Goal: Use online tool/utility: Utilize a website feature to perform a specific function

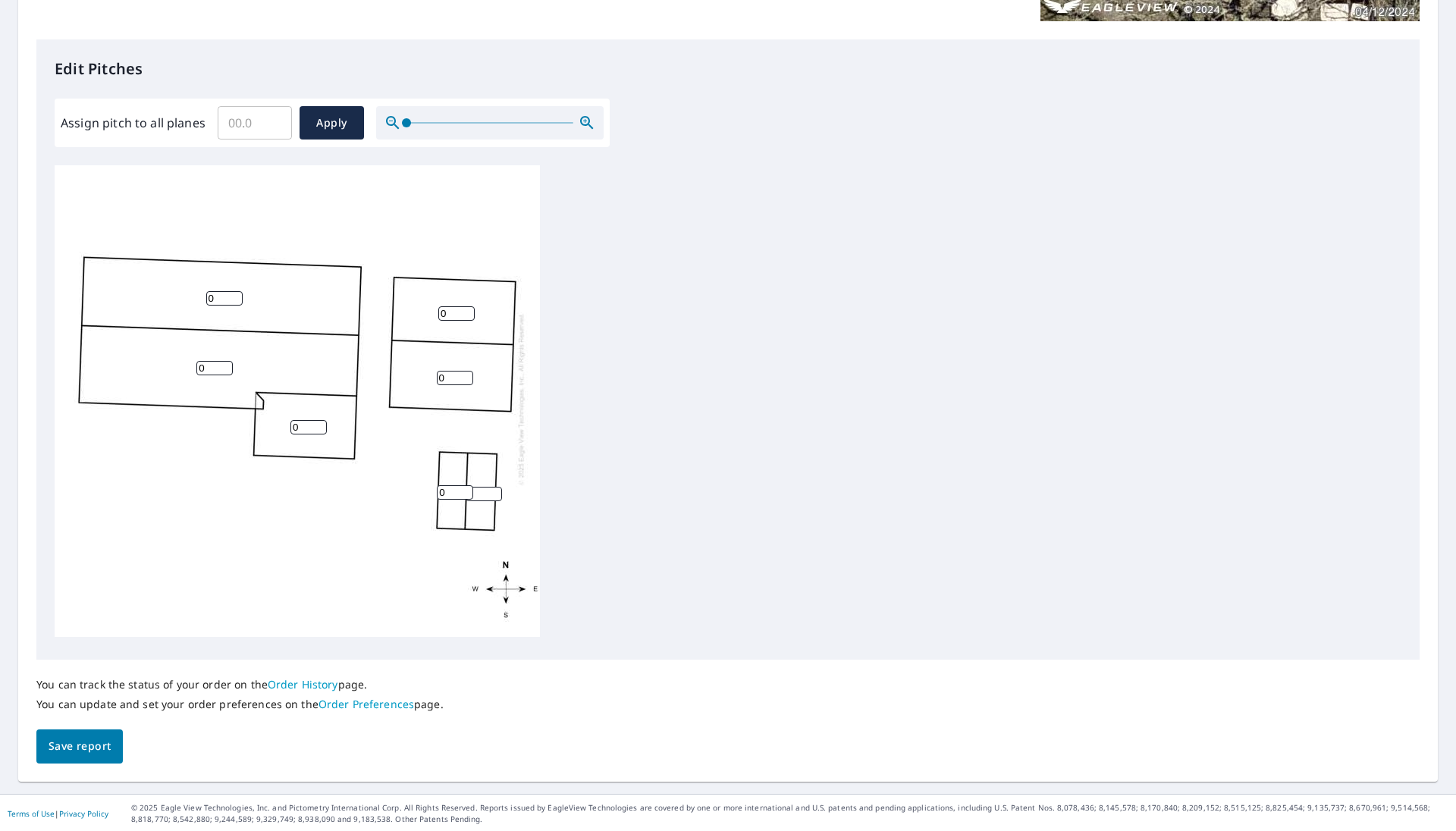
scroll to position [369, 0]
click at [274, 113] on input "0.1" at bounding box center [254, 121] width 74 height 42
click at [274, 113] on input "0.2" at bounding box center [254, 121] width 74 height 42
click at [274, 113] on input "0.3" at bounding box center [254, 121] width 74 height 42
drag, startPoint x: 244, startPoint y: 122, endPoint x: 241, endPoint y: 132, distance: 10.4
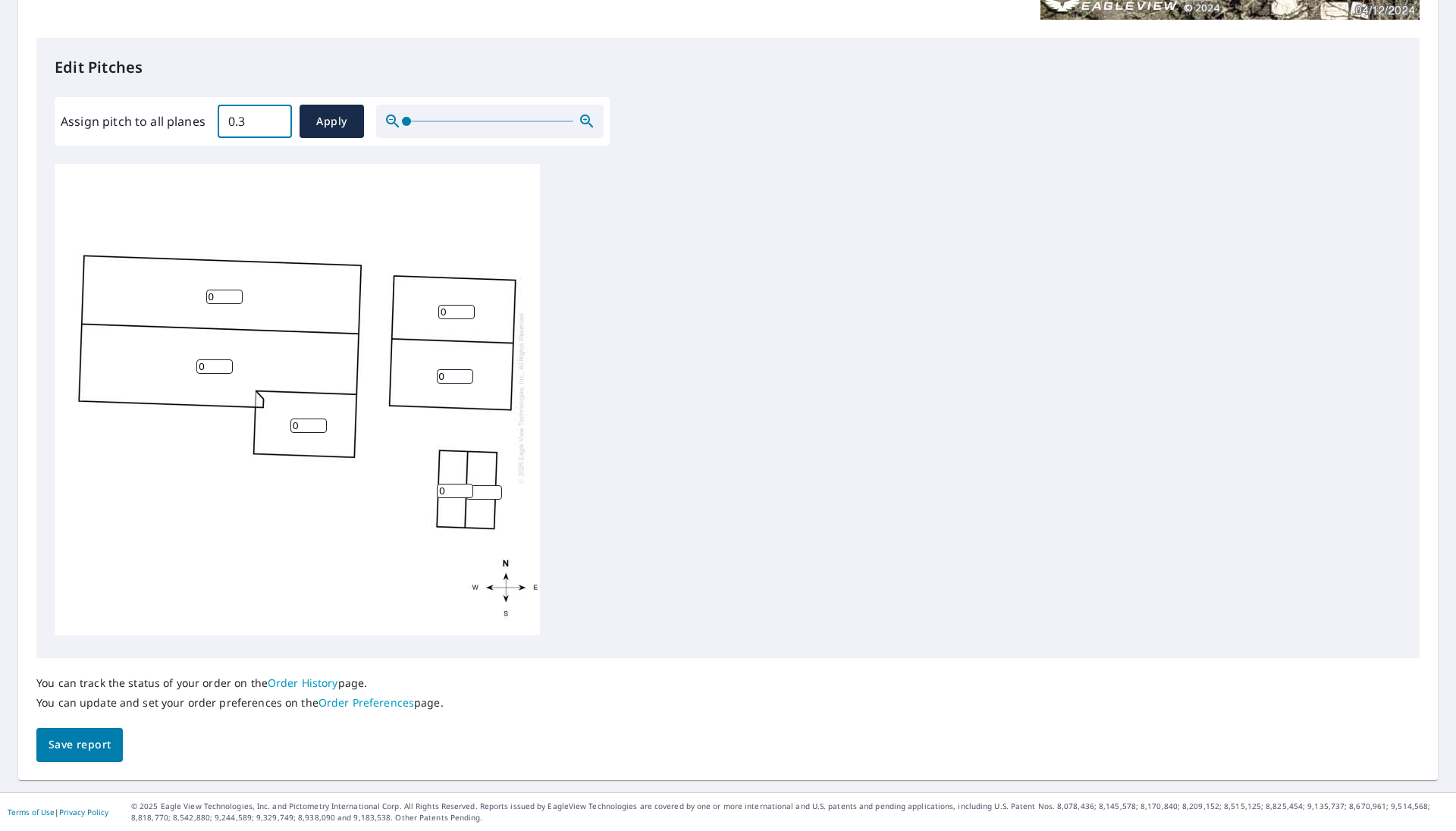
click at [162, 113] on div "Assign pitch to all planes 0.3 ​ Apply" at bounding box center [332, 121] width 542 height 34
type input "5.0"
click at [332, 124] on span "Apply" at bounding box center [332, 122] width 40 height 19
type input "5.0"
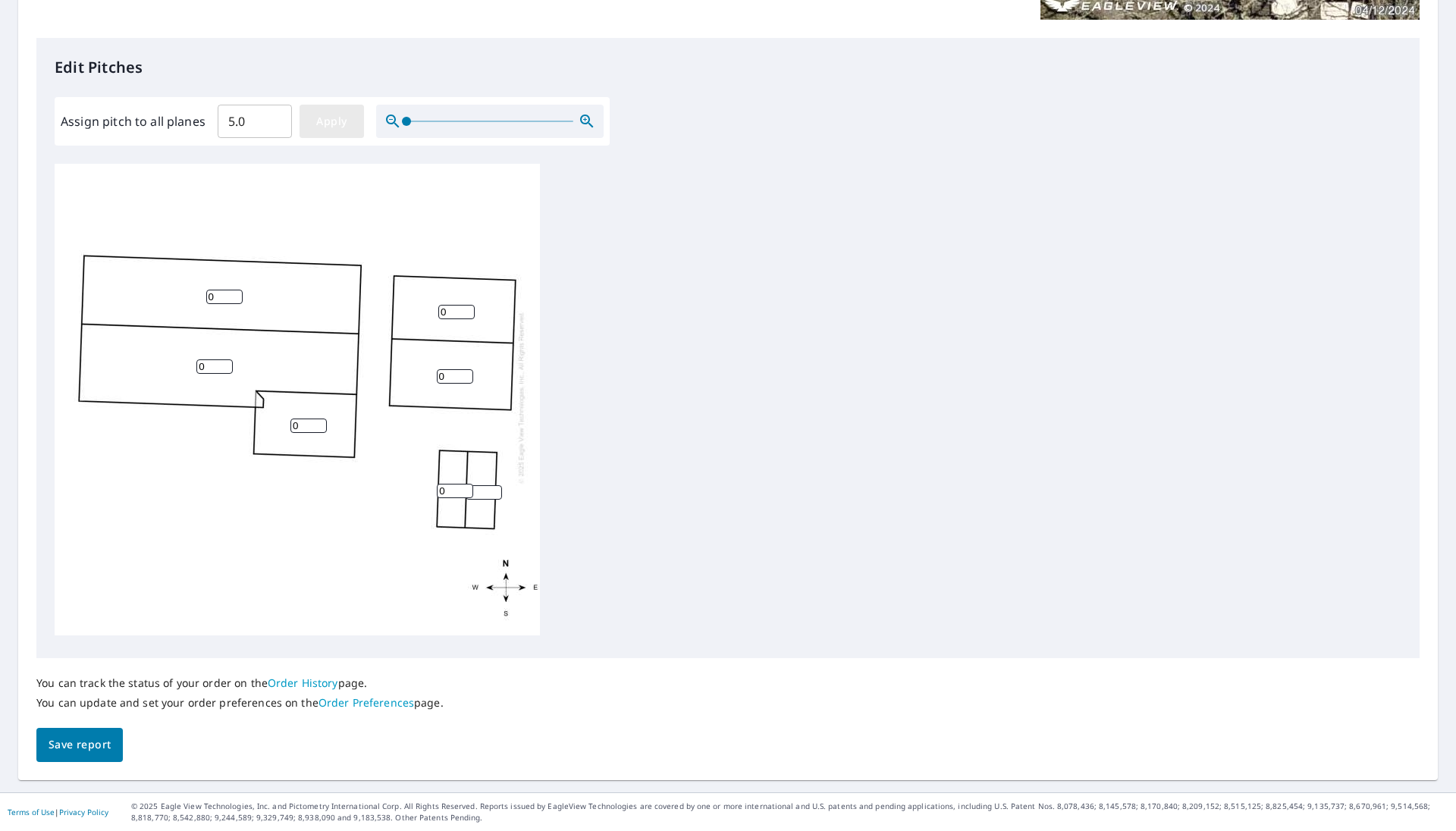
type input "5.0"
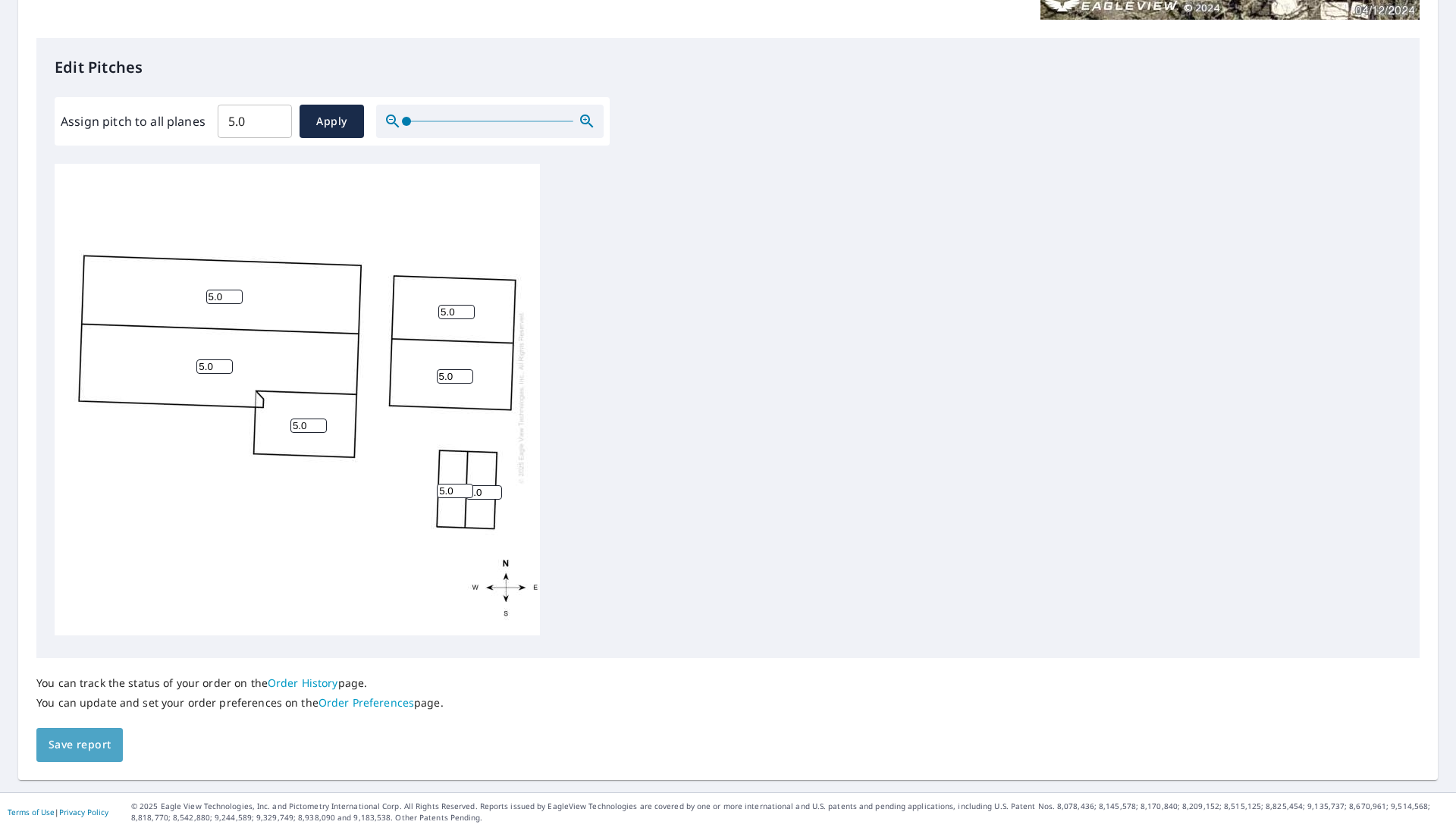
click at [78, 739] on span "Save report" at bounding box center [79, 745] width 63 height 19
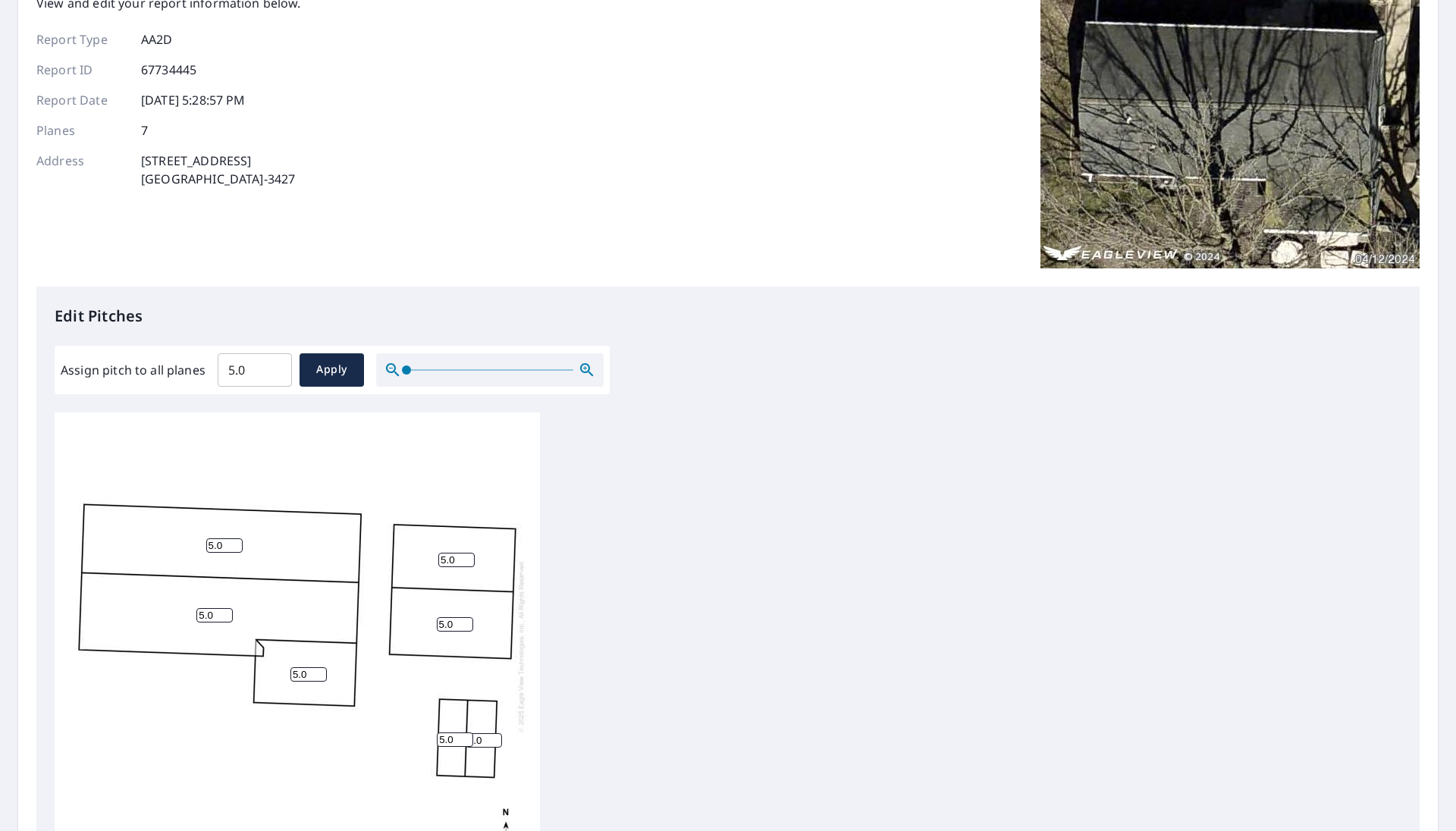
scroll to position [0, 0]
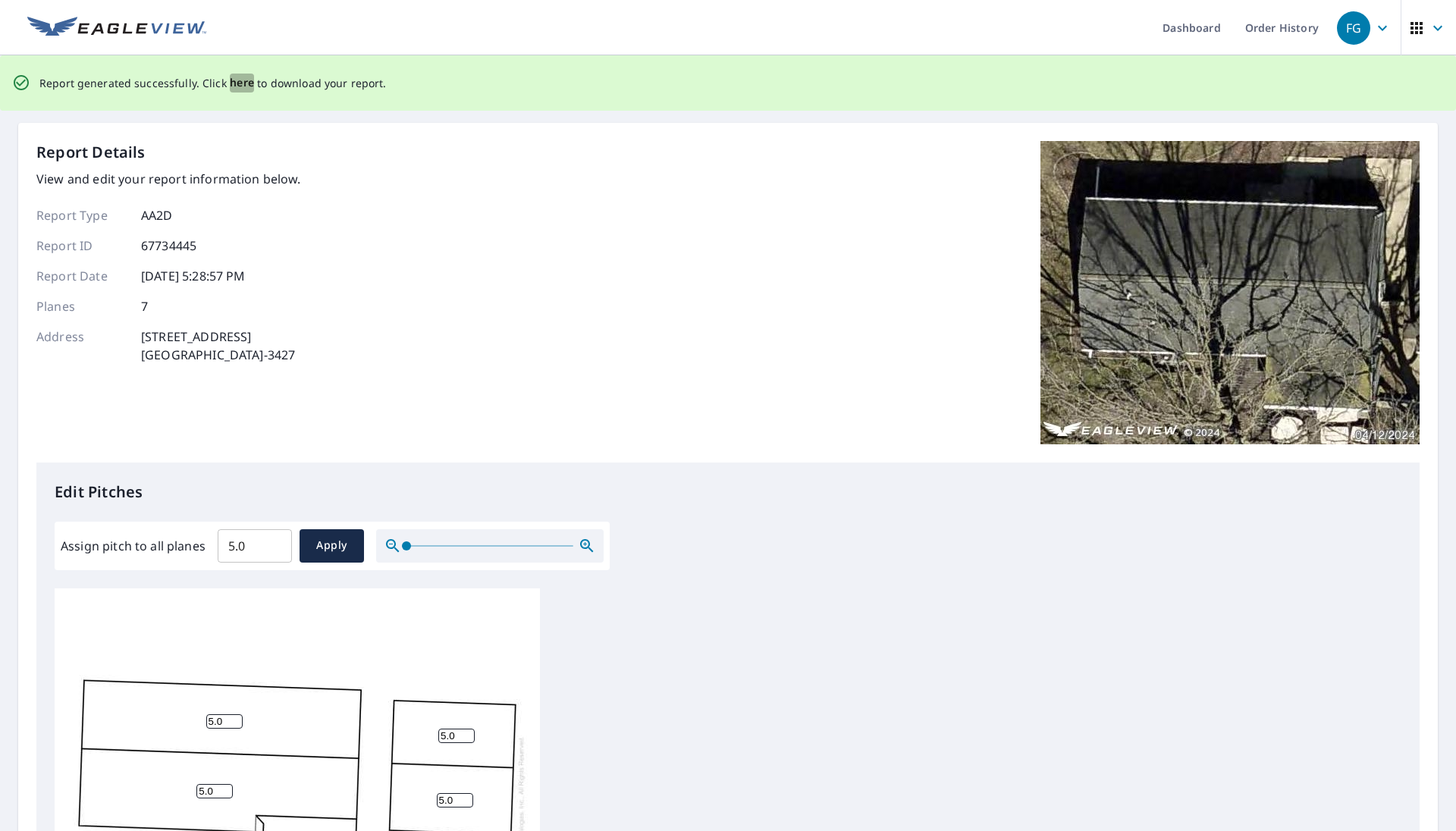
click at [235, 81] on span "here" at bounding box center [242, 83] width 25 height 19
